Goal: Consume media (video, audio)

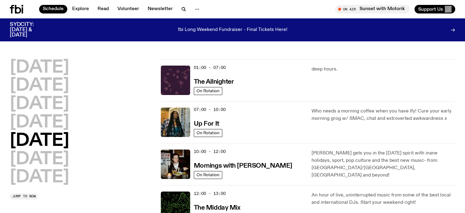
scroll to position [31, 0]
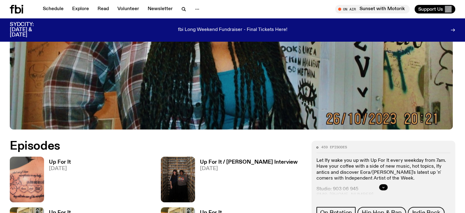
scroll to position [212, 0]
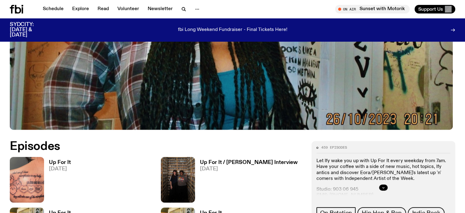
click at [61, 160] on h3 "Up For It" at bounding box center [60, 162] width 22 height 5
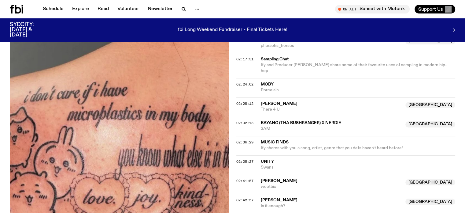
scroll to position [703, 0]
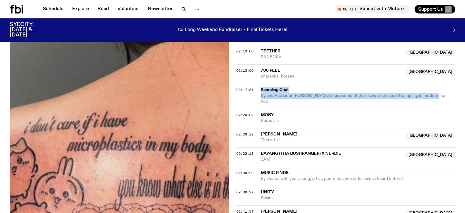
drag, startPoint x: 261, startPoint y: 74, endPoint x: 428, endPoint y: 80, distance: 167.4
click at [428, 87] on div "Sampling Chat Ify and Producer [PERSON_NAME] share some of their favourite uses…" at bounding box center [356, 95] width 191 height 17
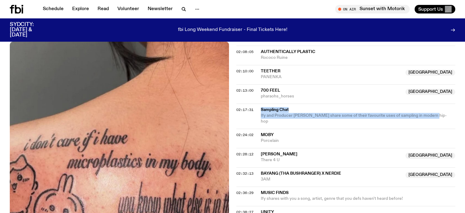
scroll to position [672, 0]
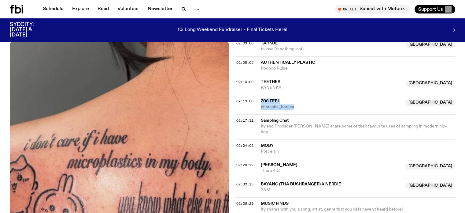
drag, startPoint x: 261, startPoint y: 86, endPoint x: 298, endPoint y: 91, distance: 37.3
click at [298, 98] on div "700 Feel NSW pharaohs_horses" at bounding box center [331, 104] width 141 height 12
